Goal: Navigation & Orientation: Find specific page/section

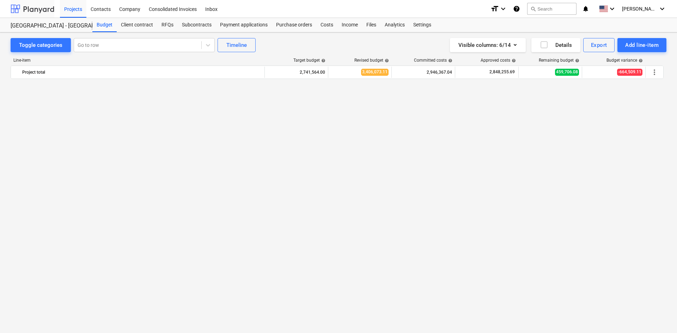
drag, startPoint x: 0, startPoint y: 0, endPoint x: 31, endPoint y: 3, distance: 31.5
click at [31, 2] on div at bounding box center [33, 9] width 44 height 18
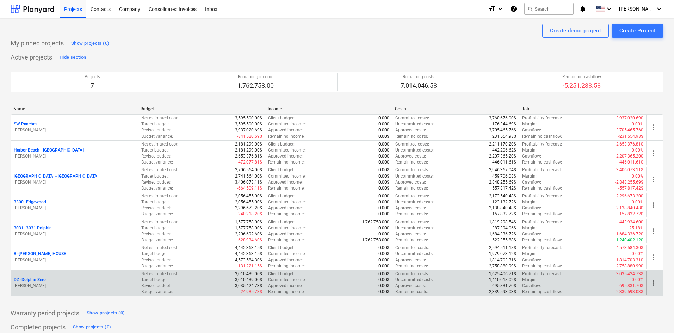
click at [41, 280] on p "DZ - Dolphin Zero" at bounding box center [30, 280] width 32 height 6
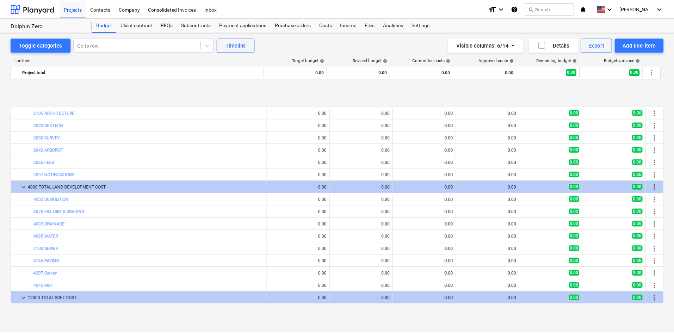
scroll to position [282, 0]
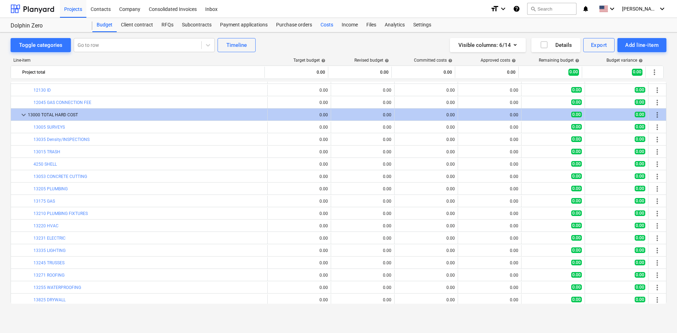
click at [324, 31] on div "Costs" at bounding box center [326, 25] width 21 height 14
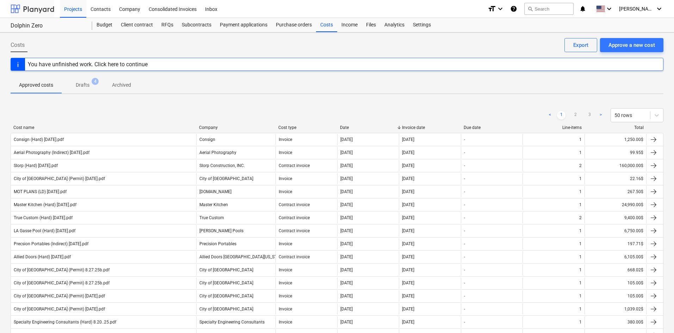
click at [35, 8] on div at bounding box center [33, 9] width 44 height 18
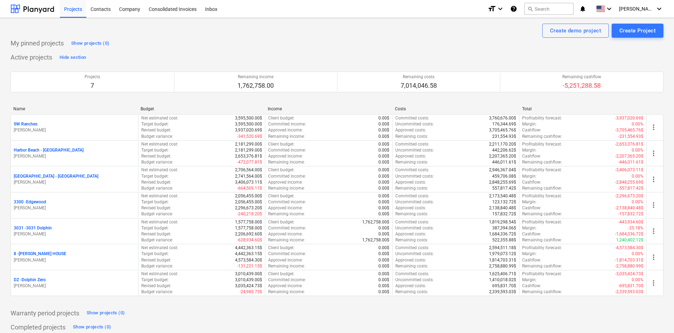
click at [468, 301] on div "Name Budget Income Costs Total SW Ranches [PERSON_NAME] Net estimated cost : 3,…" at bounding box center [337, 203] width 653 height 204
